Goal: Information Seeking & Learning: Understand process/instructions

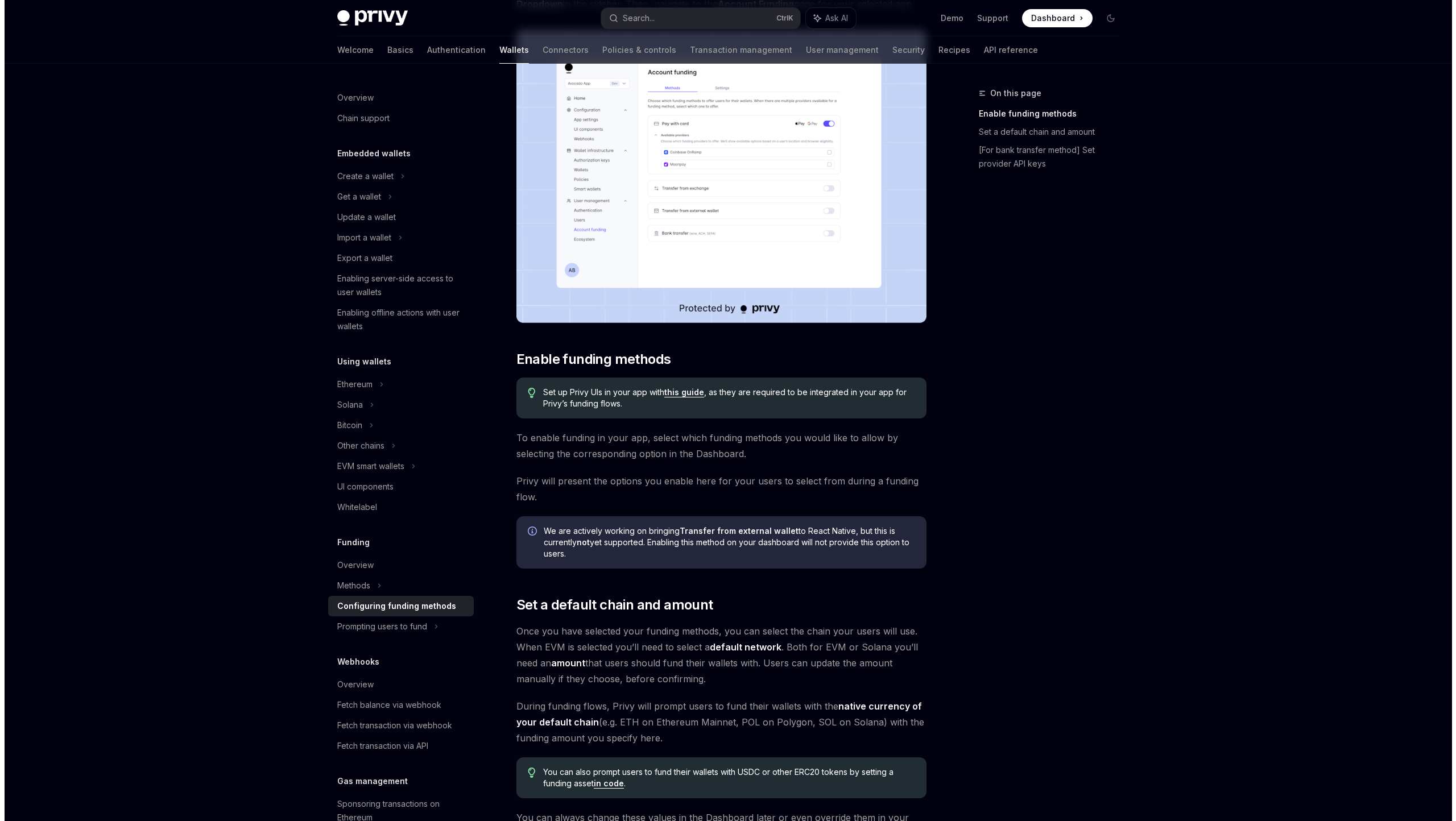
scroll to position [164, 0]
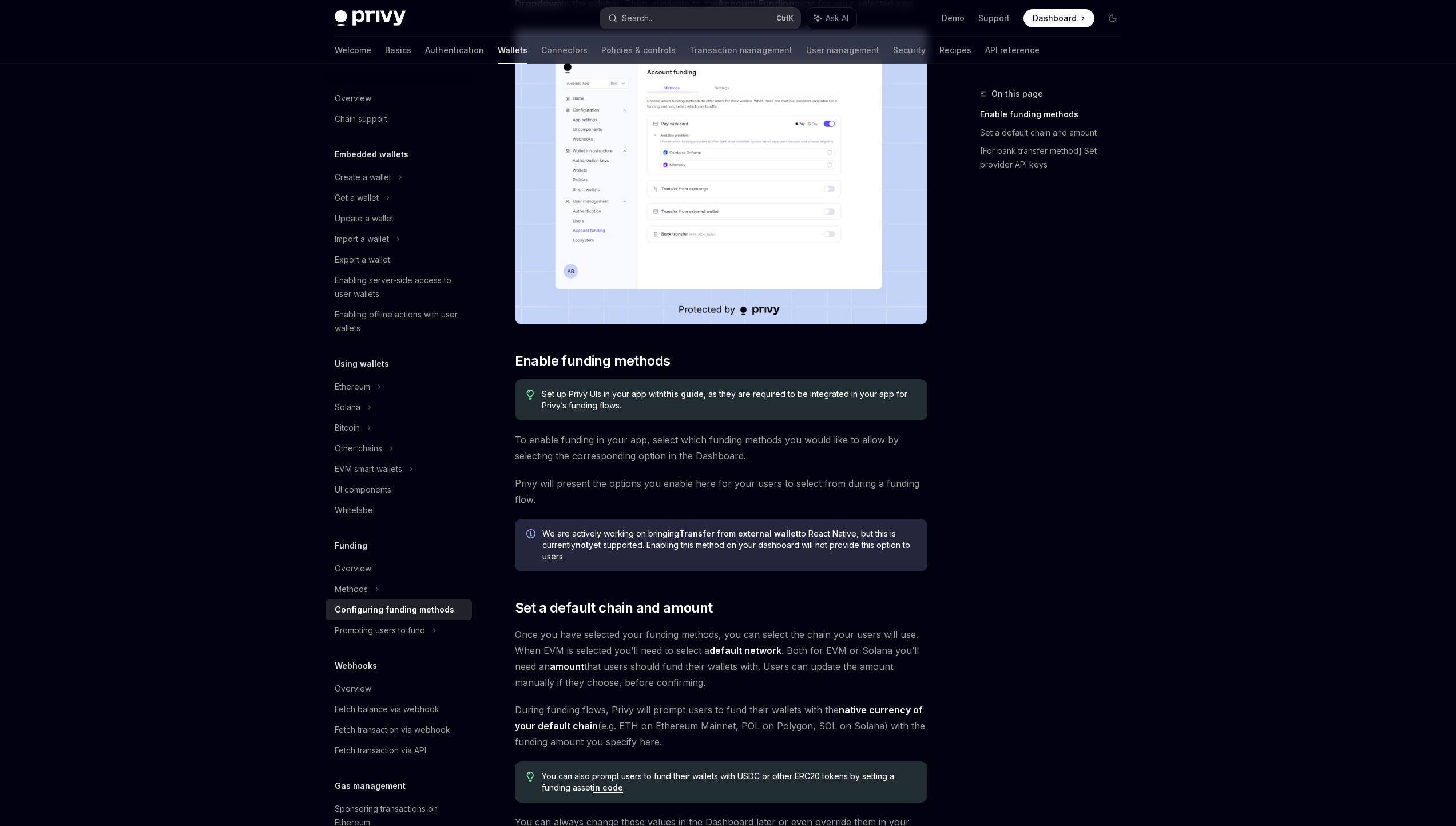
click at [703, 27] on button "Search... Ctrl K" at bounding box center [701, 19] width 200 height 20
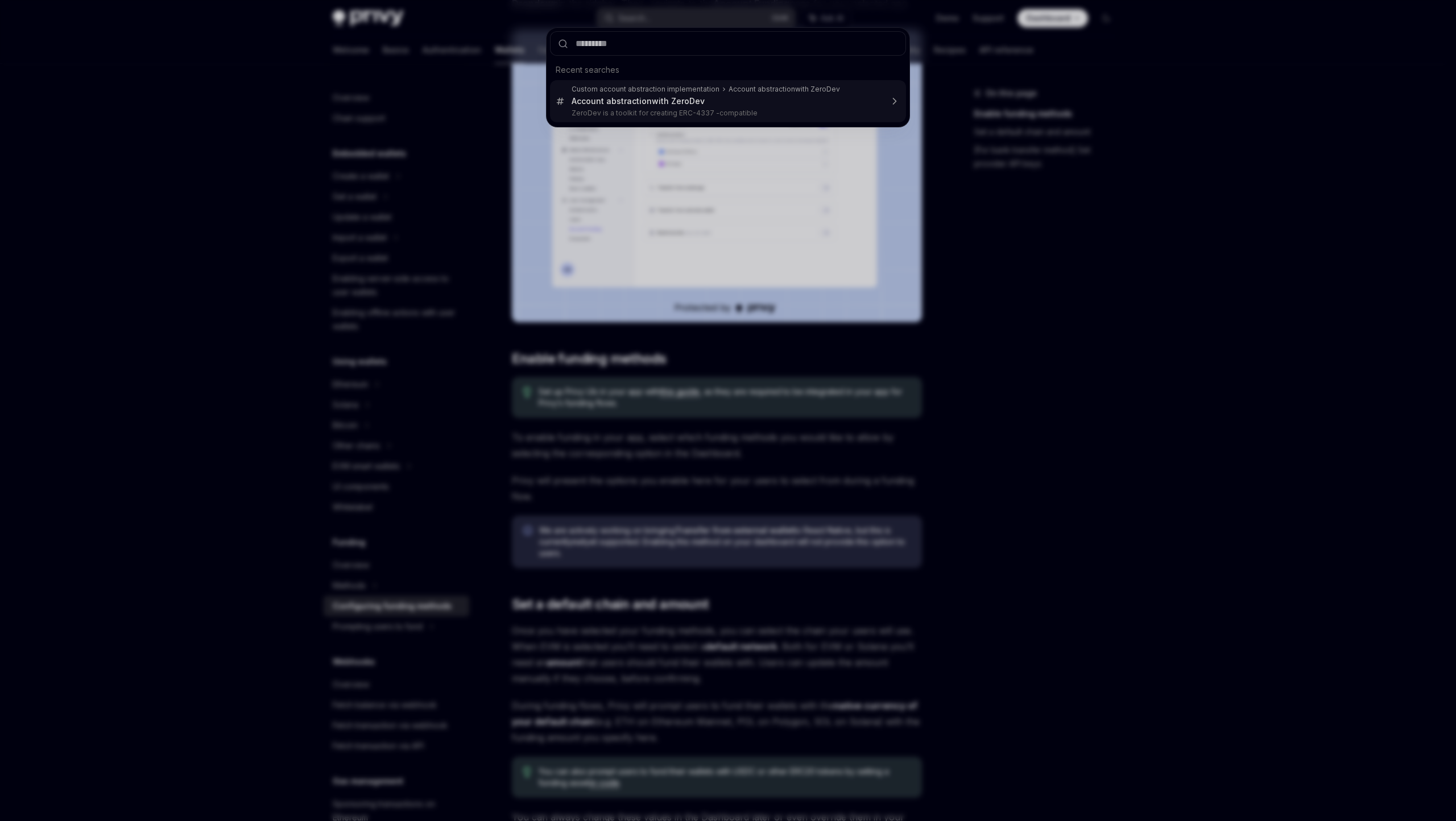
click at [620, 135] on div "Recent searches Custom account abstraction implementation Account abstraction w…" at bounding box center [728, 410] width 1456 height 821
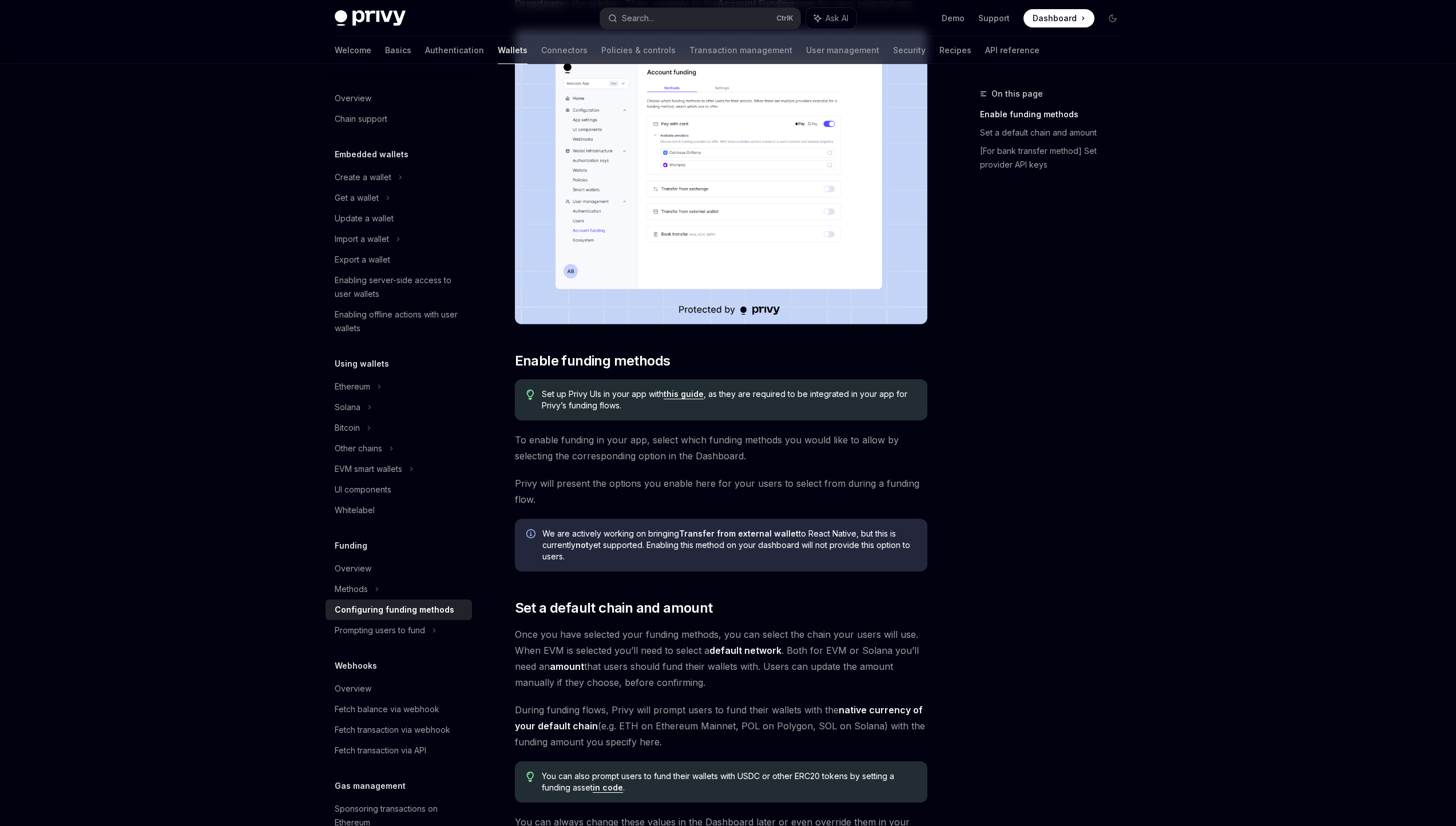
click at [698, 32] on div "Privy Docs home page Search... Ctrl K Ask AI Demo Support Dashboard Dashboard S…" at bounding box center [728, 18] width 787 height 36
click at [712, 24] on button "Search... Ctrl K" at bounding box center [701, 19] width 200 height 20
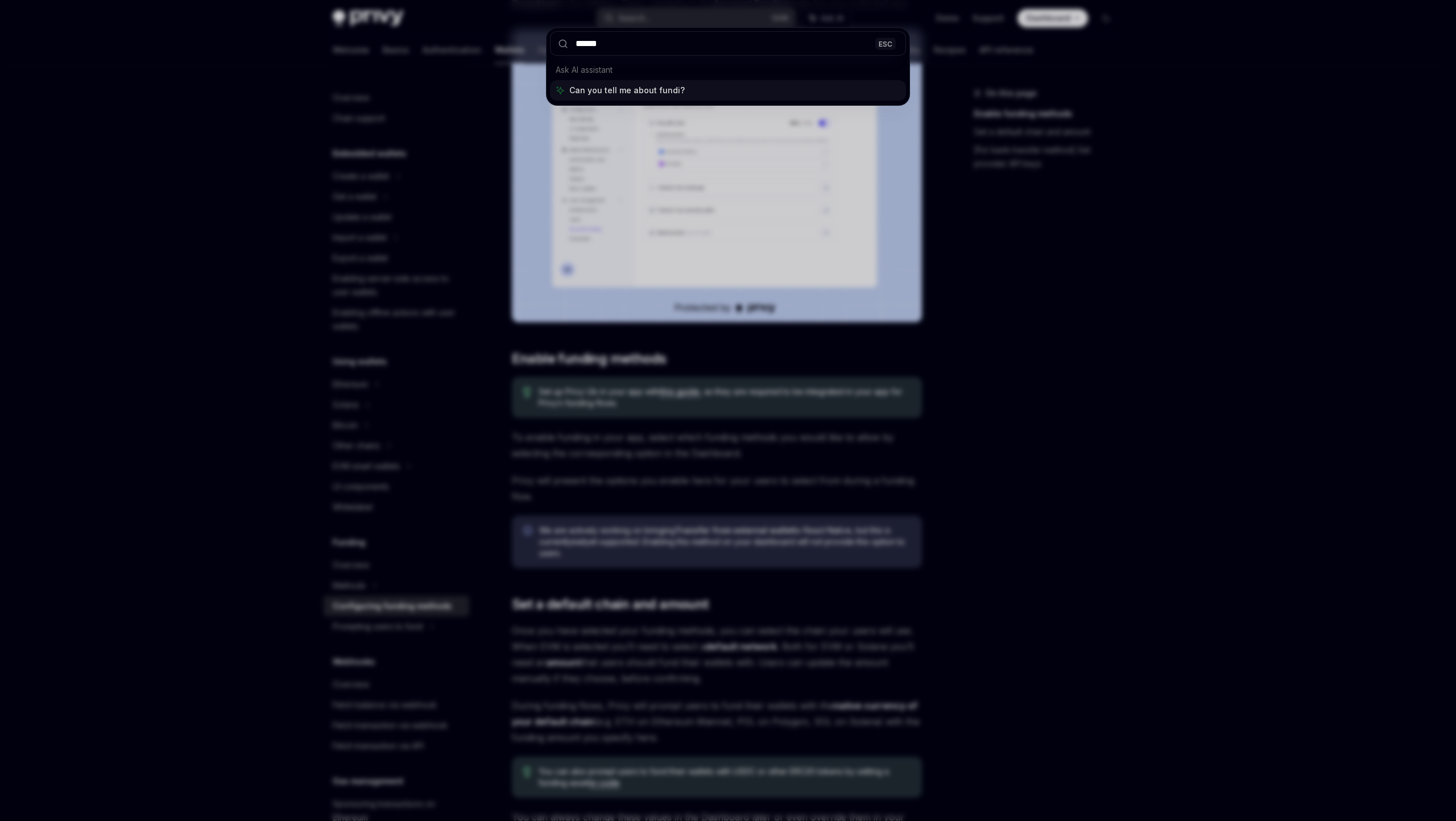
type input "*******"
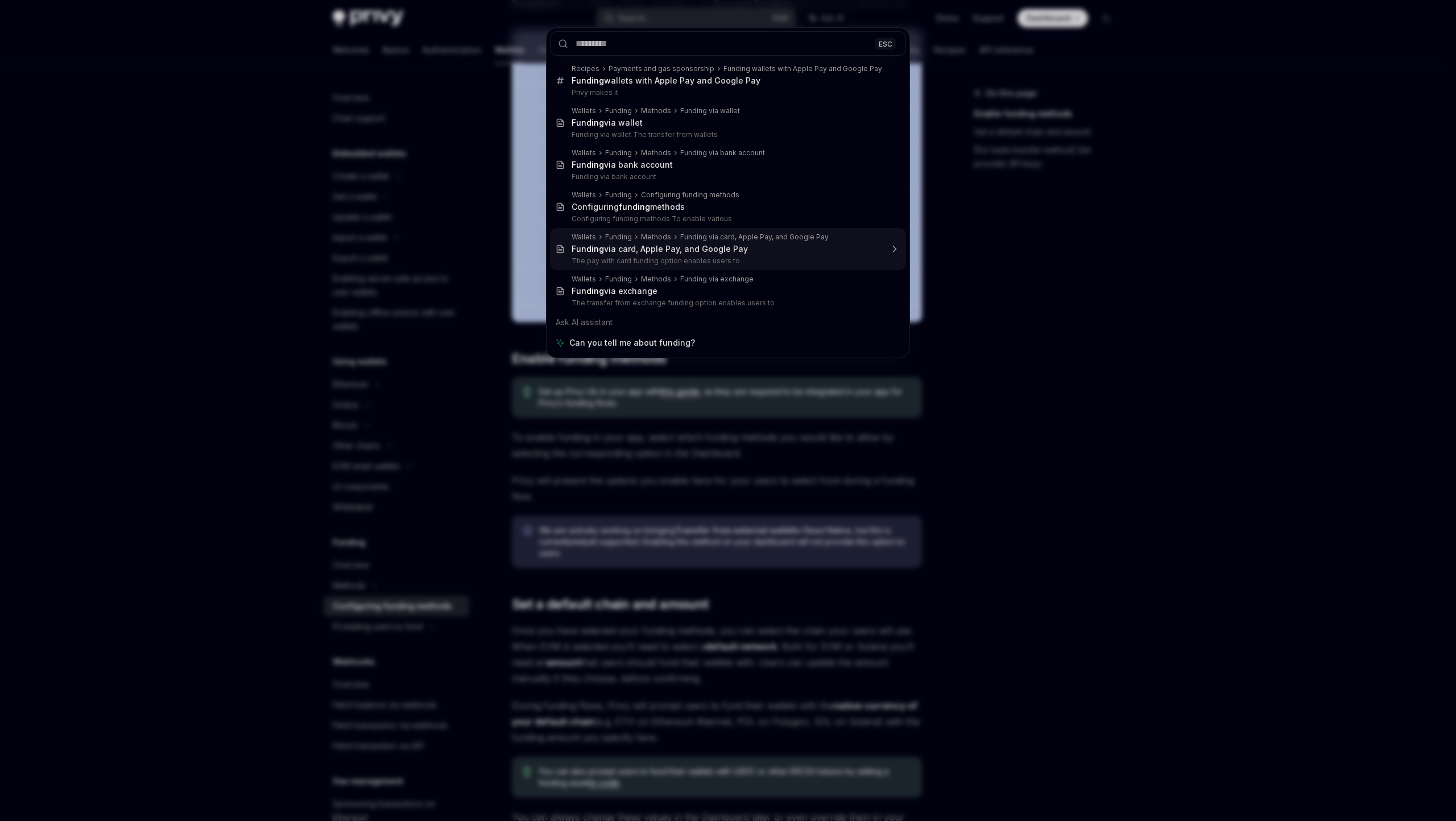
type textarea "*"
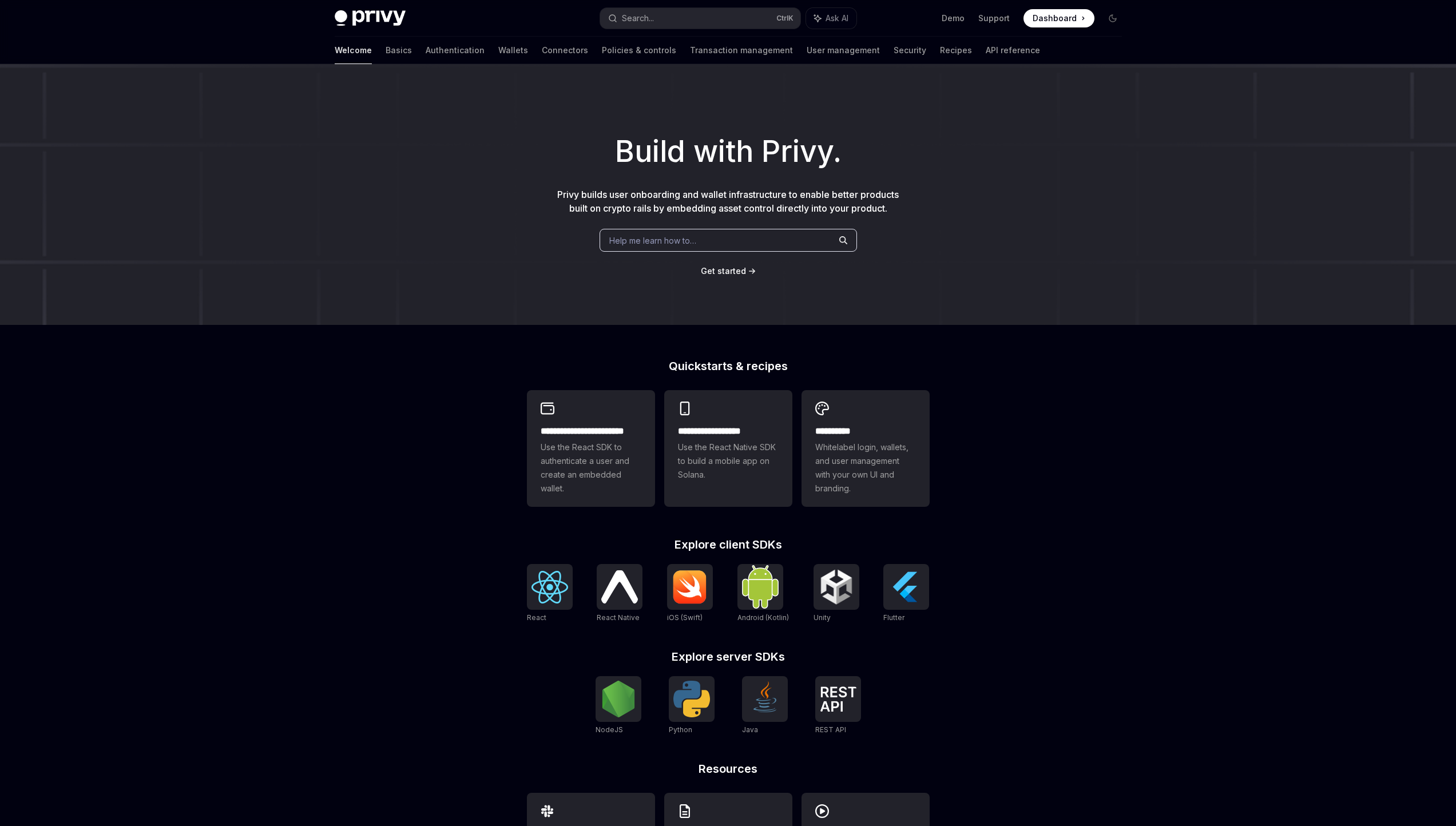
click at [722, 232] on div "Help me learn how to…" at bounding box center [728, 240] width 258 height 23
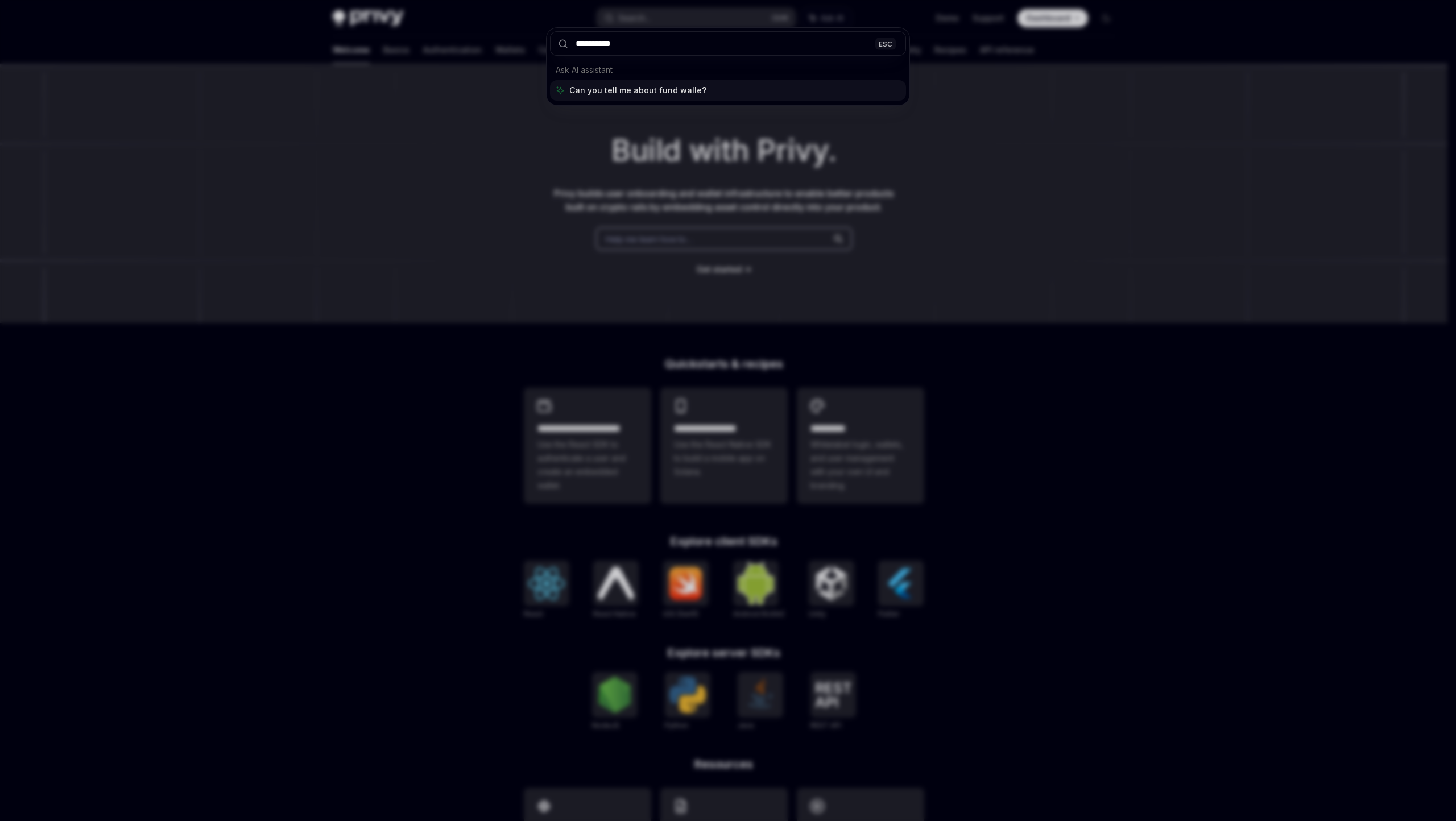
type input "**********"
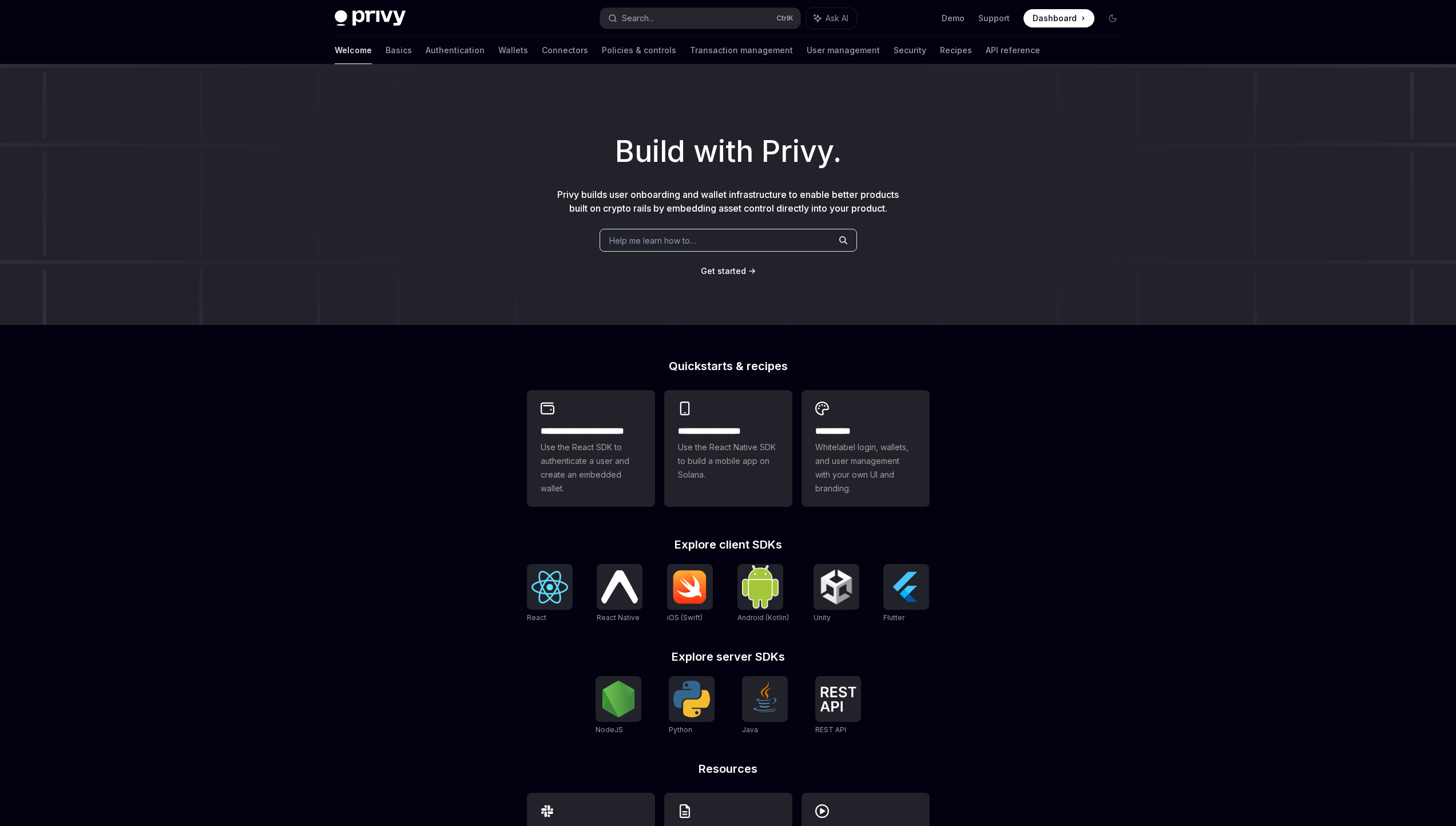
type textarea "*"
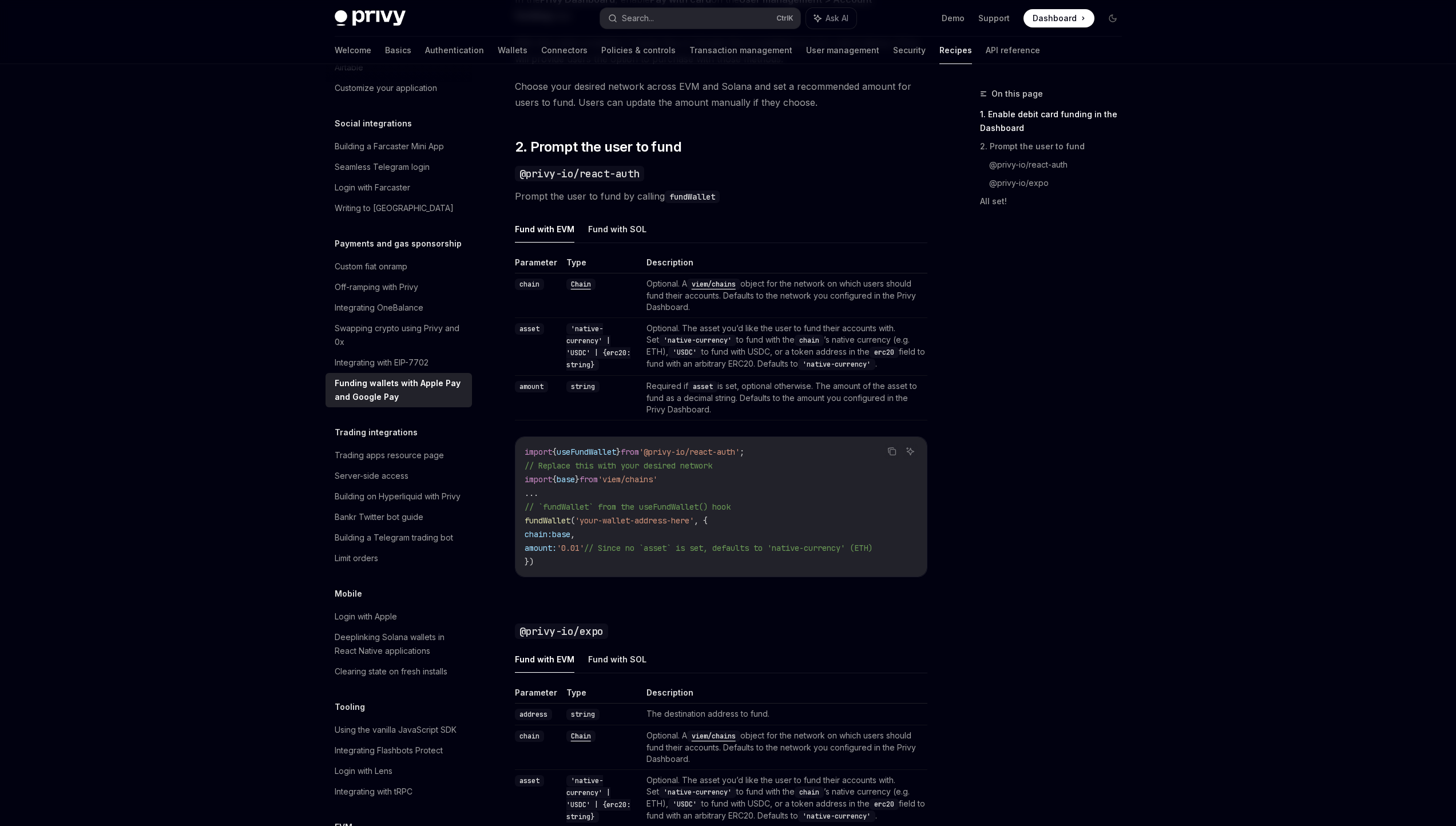
scroll to position [738, 0]
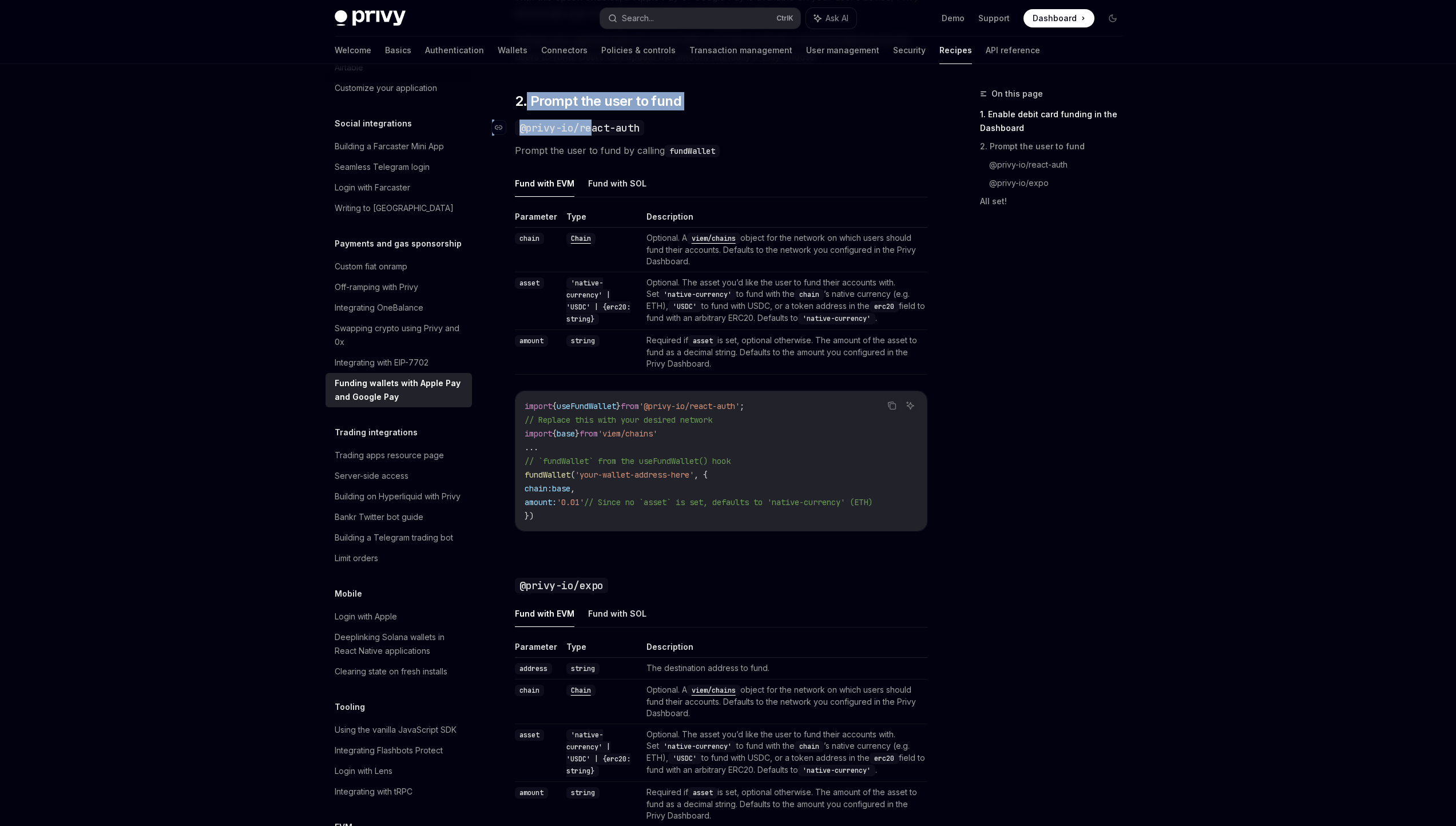
drag, startPoint x: 528, startPoint y: 94, endPoint x: 583, endPoint y: 122, distance: 61.7
click at [588, 127] on div "Privy makes it easy to allow your users to fund their embedded wallets with con…" at bounding box center [721, 271] width 413 height 1689
drag, startPoint x: 520, startPoint y: 85, endPoint x: 586, endPoint y: 149, distance: 91.9
click at [586, 149] on div "Privy makes it easy to allow your users to fund their embedded wallets with con…" at bounding box center [721, 271] width 413 height 1689
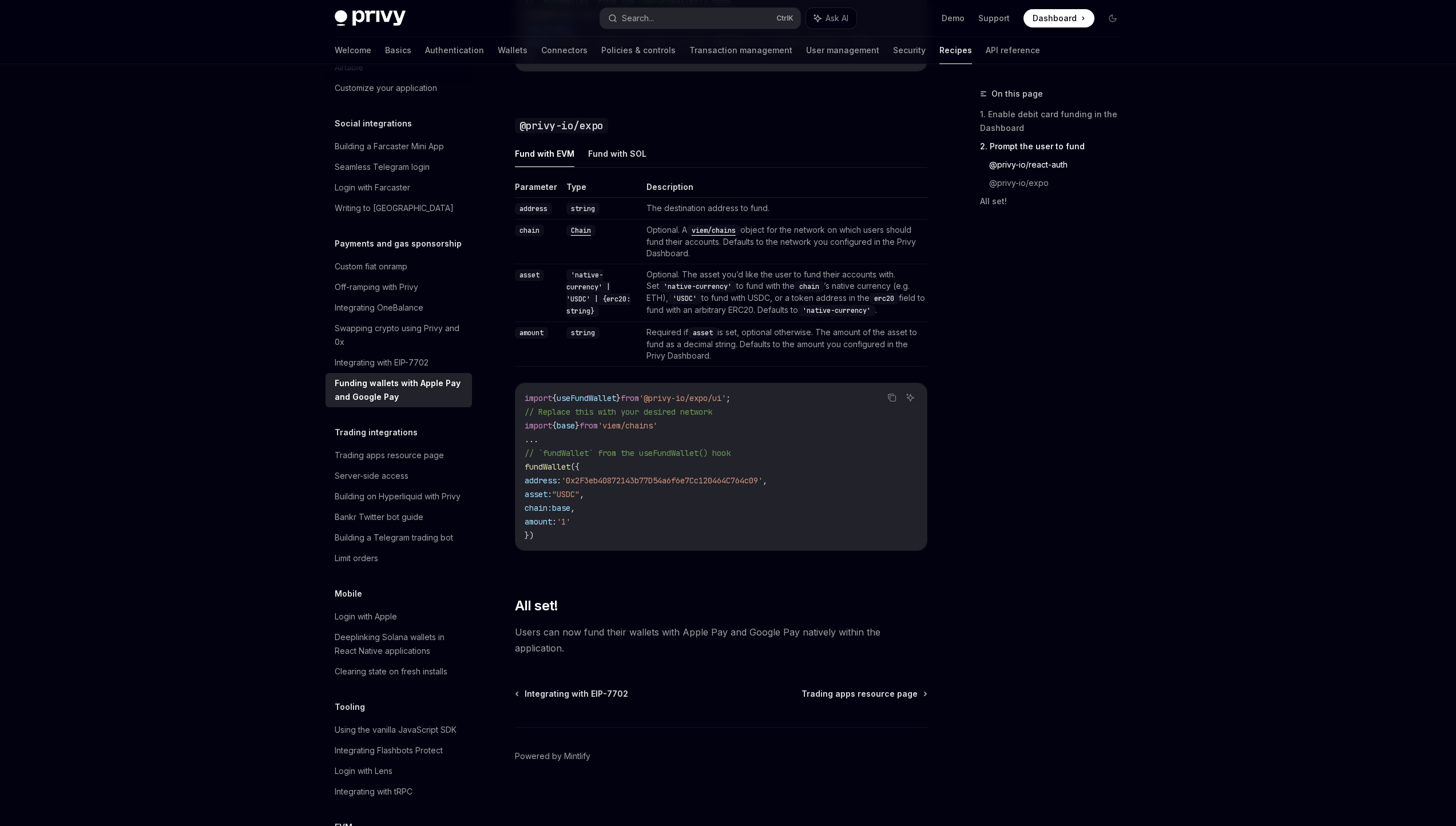
drag, startPoint x: 584, startPoint y: 590, endPoint x: 541, endPoint y: 561, distance: 51.9
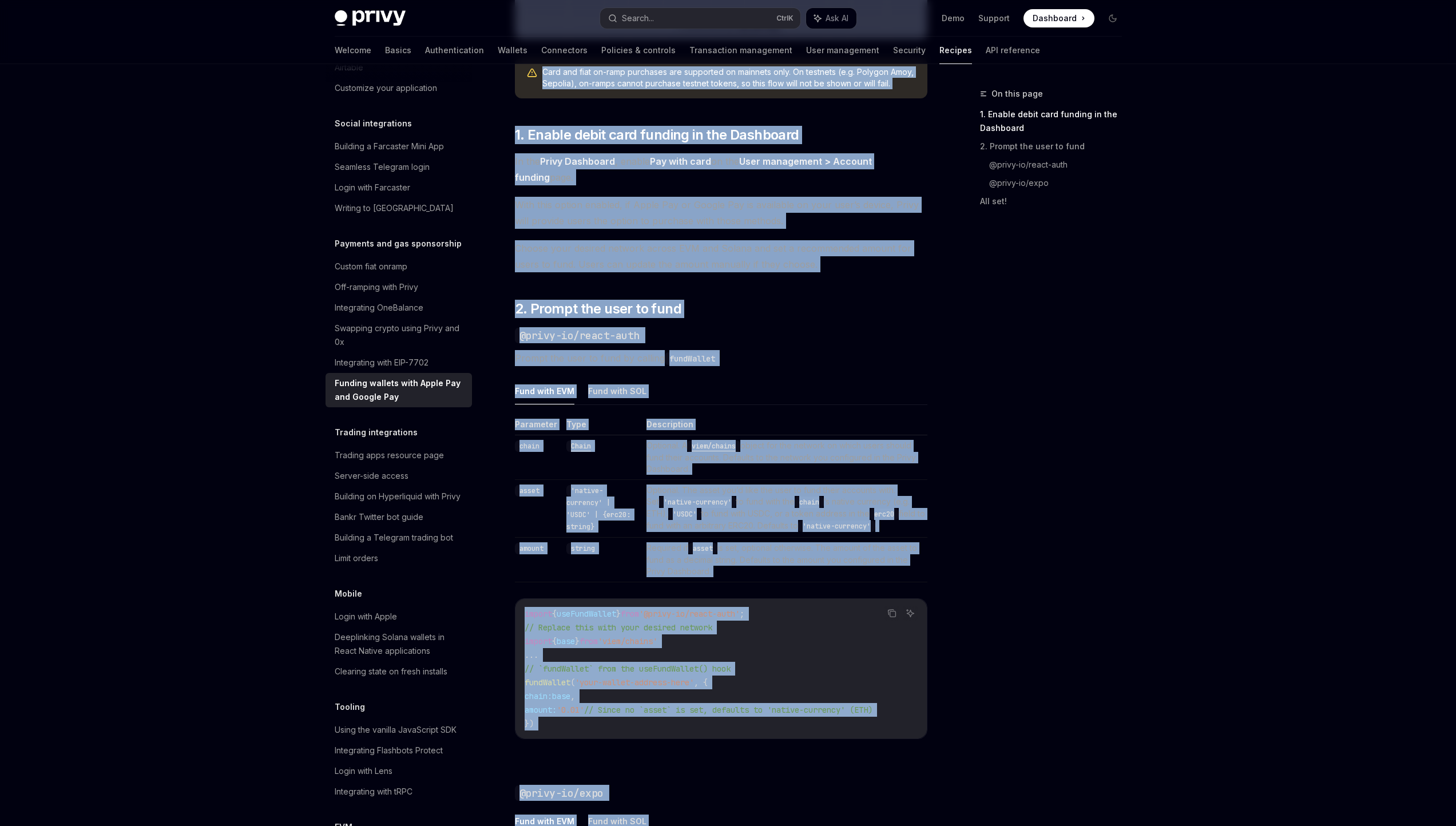
scroll to position [505, 0]
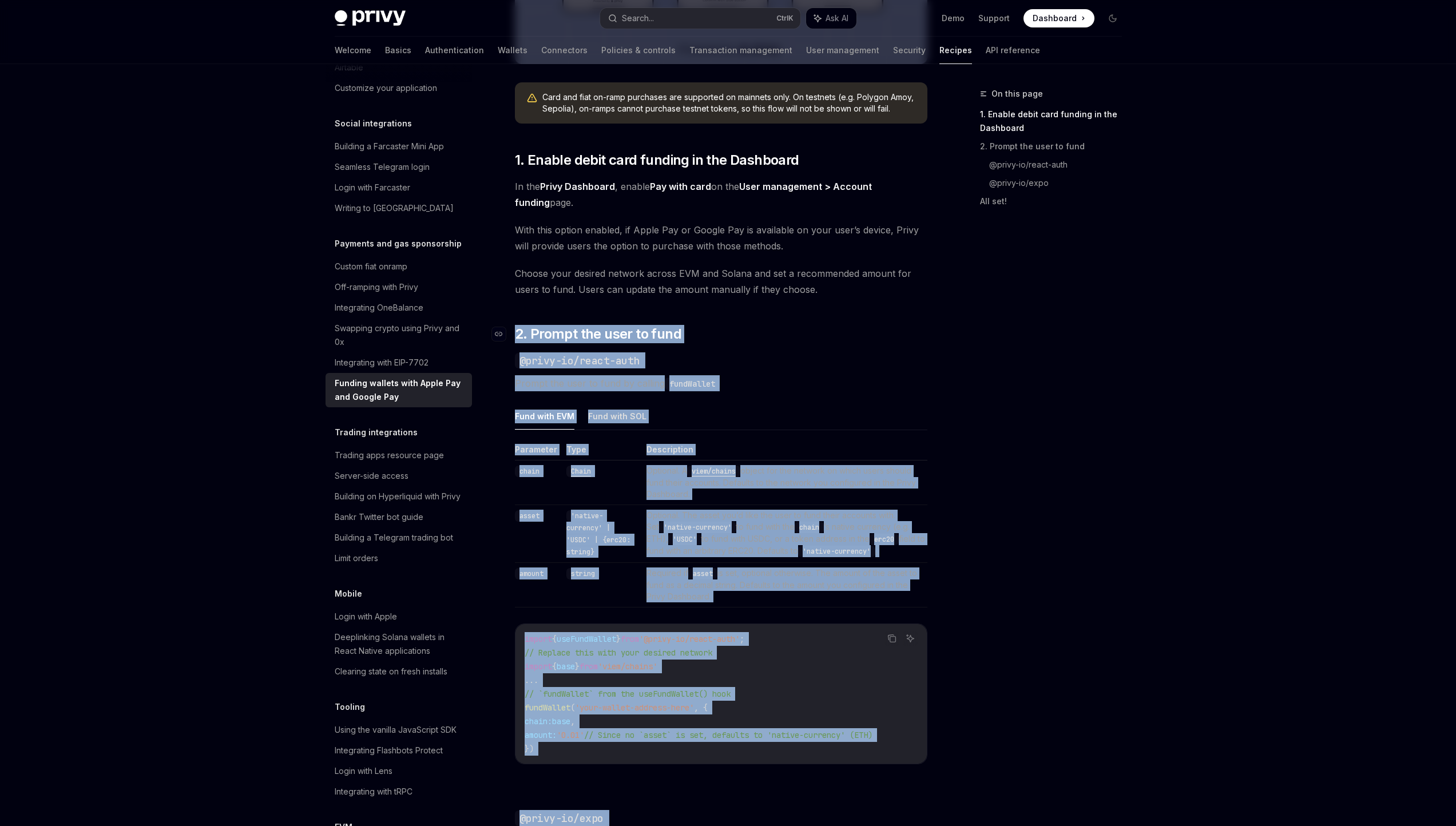
drag, startPoint x: 541, startPoint y: 561, endPoint x: 512, endPoint y: 328, distance: 234.8
click at [515, 328] on div "Privy makes it easy to allow your users to fund their embedded wallets with con…" at bounding box center [721, 504] width 413 height 1689
